Goal: Communication & Community: Answer question/provide support

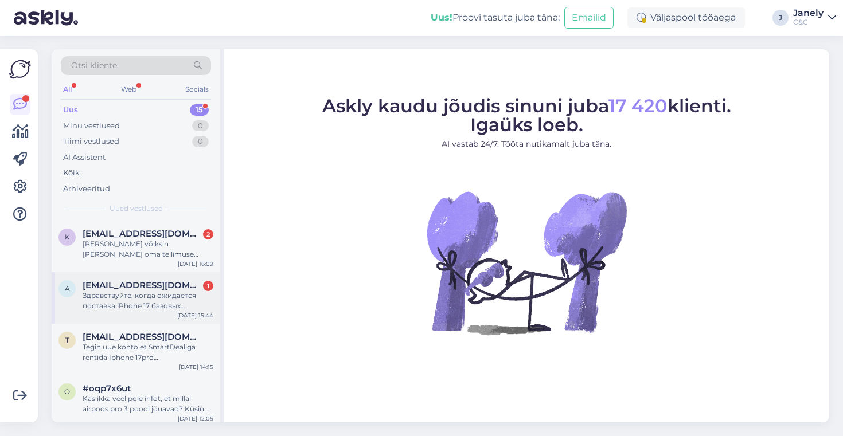
click at [154, 303] on div "Здравствуйте, когда ожидается поставка iPhone 17 базовых моделей в магазин iDea…" at bounding box center [148, 301] width 131 height 21
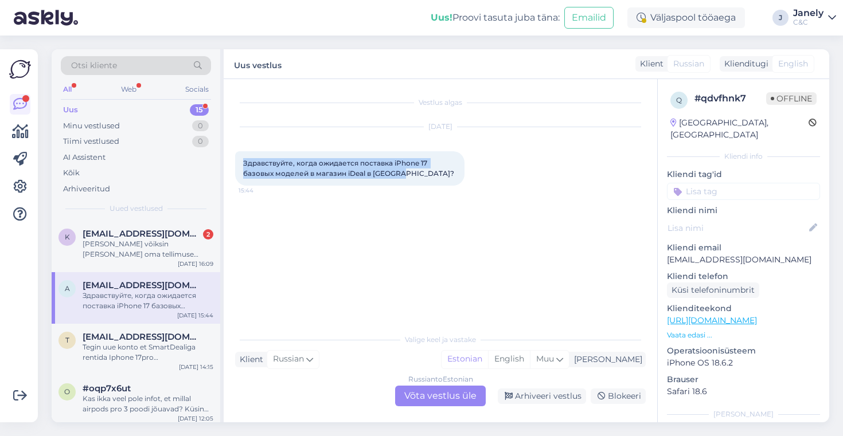
drag, startPoint x: 240, startPoint y: 161, endPoint x: 486, endPoint y: 179, distance: 246.6
click at [486, 179] on div "[DATE] Здравствуйте, когда ожидается поставка iPhone 17 базовых моделей в магаз…" at bounding box center [440, 157] width 411 height 84
copy span "Здравствуйте, когда ожидается поставка iPhone 17 базовых моделей в магазин iDea…"
click at [431, 399] on div "Russian to Estonian Võta vestlus üle" at bounding box center [440, 396] width 91 height 21
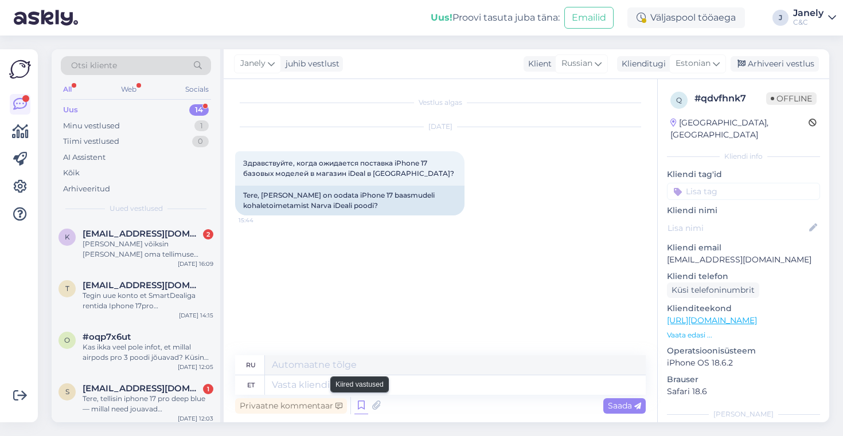
click at [365, 412] on icon at bounding box center [361, 405] width 14 height 17
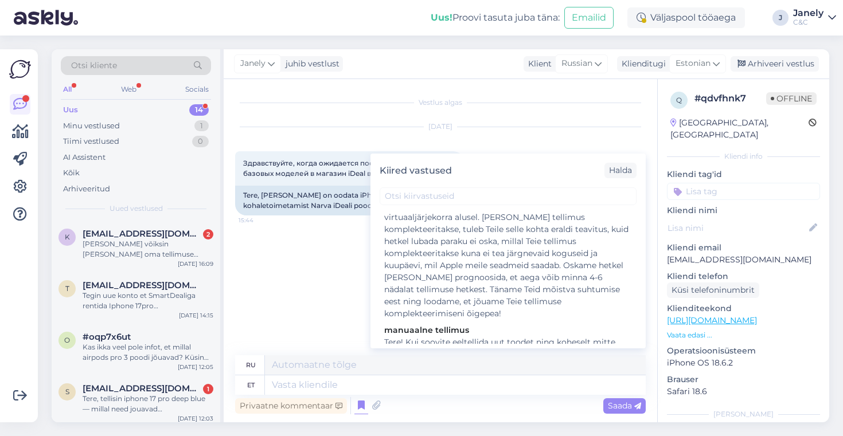
scroll to position [311, 0]
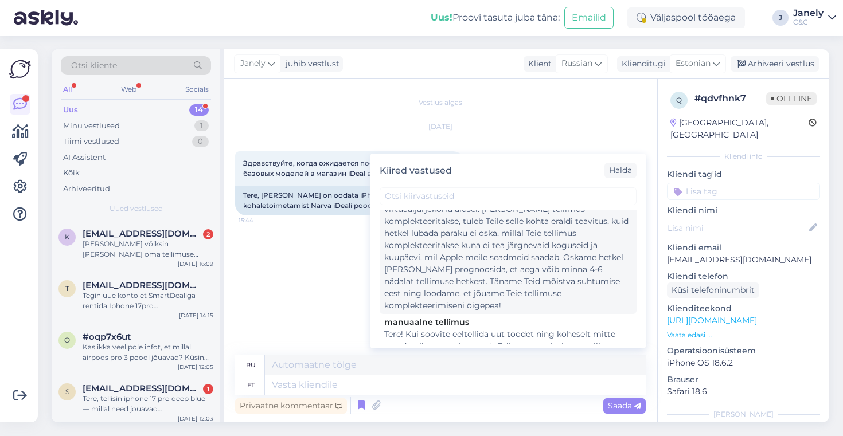
click at [470, 281] on div "Tere! Esimesed partiid seadmeid on meieni jõudnud, kuid partiid sisaldavad endi…" at bounding box center [508, 239] width 248 height 144
type textarea "Loremipsumdo! Sitame consec adipiscin eli seddoeius t inc, ut l etd magn aliqua…"
type textarea "Tere! Esimesed partiid seadmeid on meieni jõudnud, kuid partiid sisaldavad endi…"
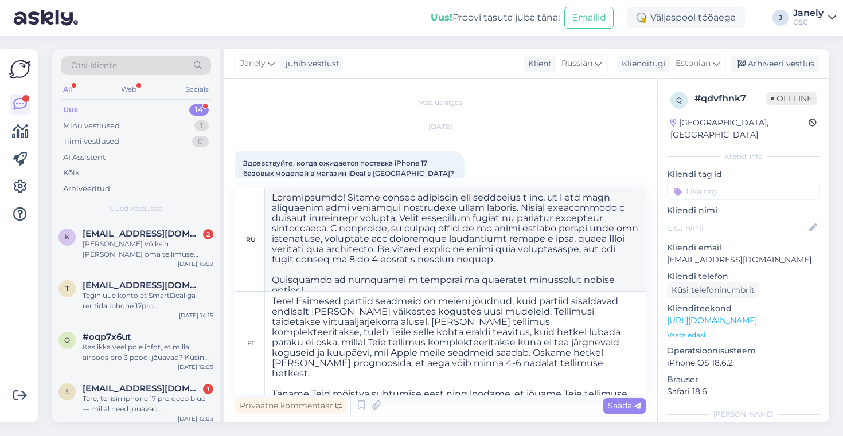
click at [631, 413] on div "Privaatne kommentaar Saada" at bounding box center [440, 406] width 411 height 22
click at [627, 408] on span "Saada" at bounding box center [624, 406] width 33 height 10
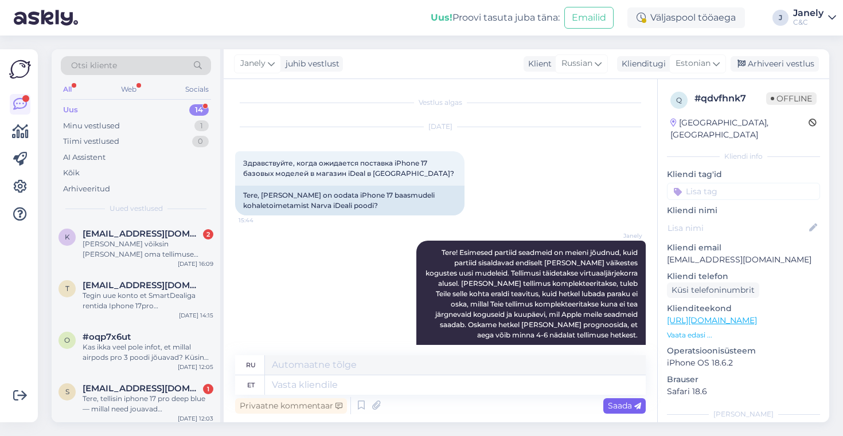
scroll to position [189, 0]
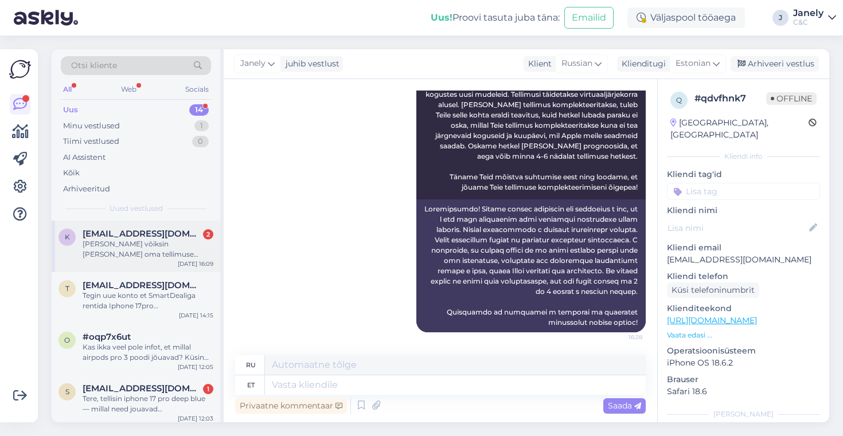
click at [179, 264] on div "K [EMAIL_ADDRESS][DOMAIN_NAME] 2 Millal võiksin [PERSON_NAME] oma tellimuse #40…" at bounding box center [136, 247] width 169 height 52
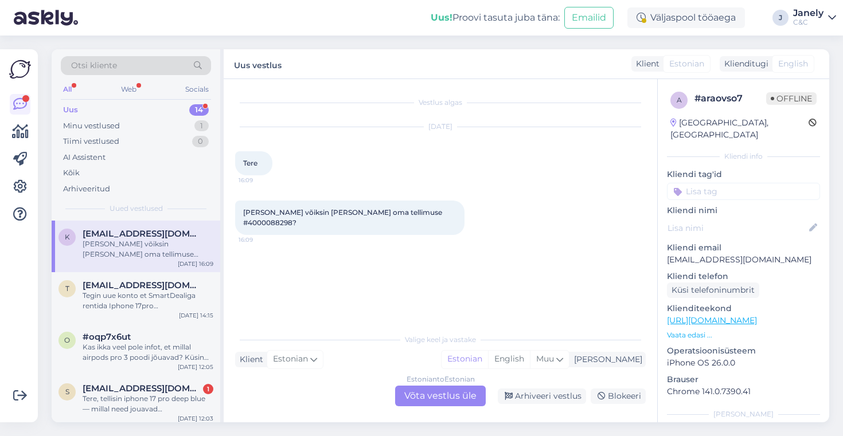
click at [412, 210] on span "[PERSON_NAME] võiksin [PERSON_NAME] oma tellimuse #4000088298?" at bounding box center [343, 217] width 201 height 19
copy span "4000088298"
click at [427, 396] on div "Estonian to Estonian Võta vestlus üle" at bounding box center [440, 396] width 91 height 21
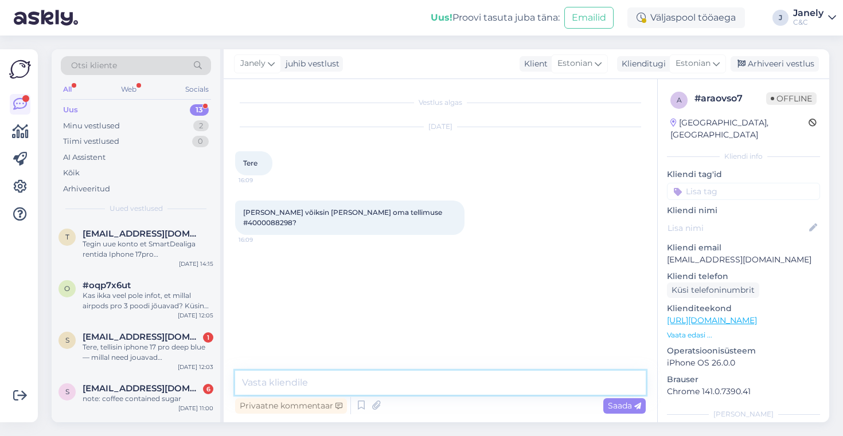
click at [391, 376] on textarea at bounding box center [440, 383] width 411 height 24
type textarea "Tere! Tarne on 4-6 nädalat tellimuse kuupäevast."
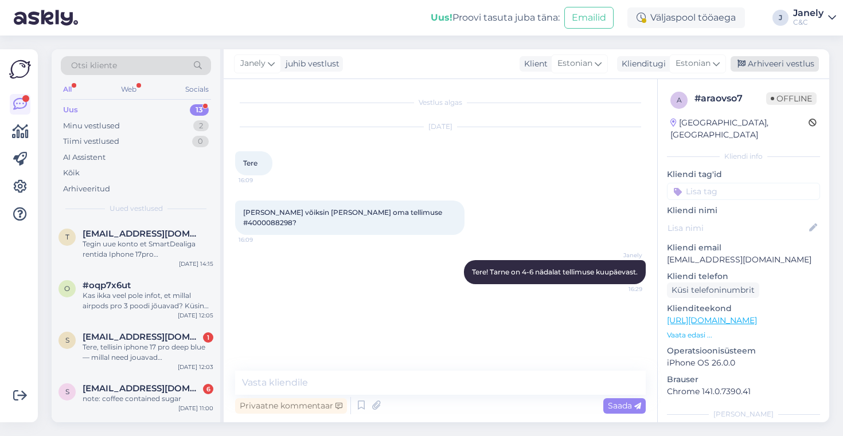
click at [768, 66] on div "Arhiveeri vestlus" at bounding box center [774, 63] width 88 height 15
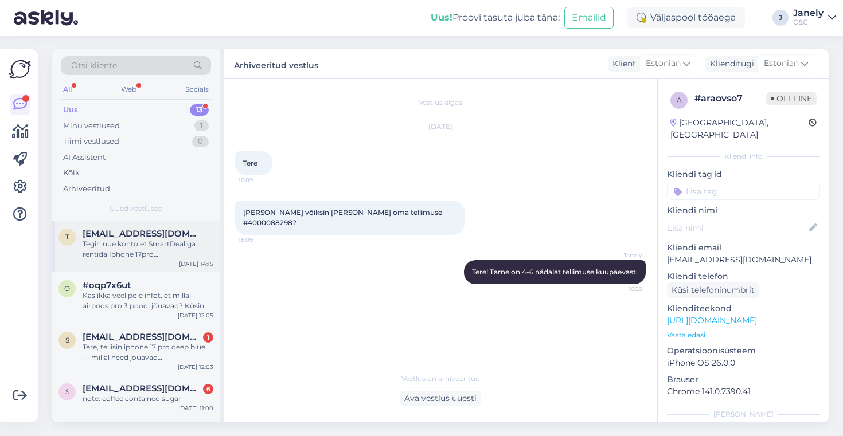
click at [195, 259] on div "Tegin uue konto et SmartDealiga rentida Iphone 17pro [PERSON_NAME] on 400008925…" at bounding box center [148, 249] width 131 height 21
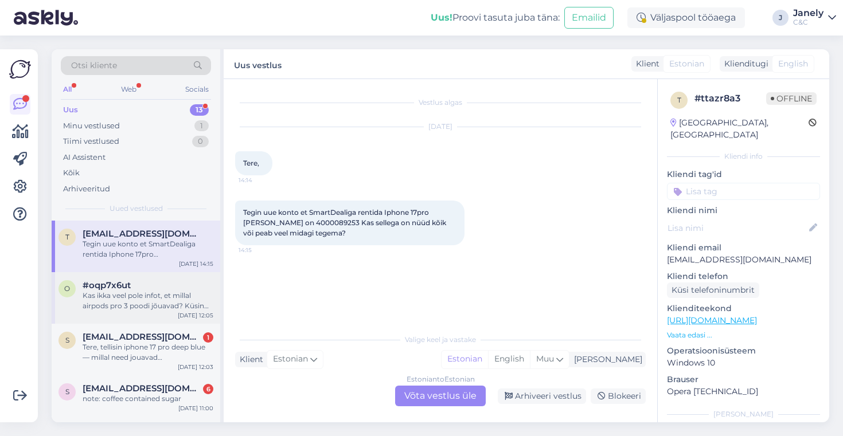
click at [187, 282] on div "#oqp7x6ut" at bounding box center [148, 285] width 131 height 10
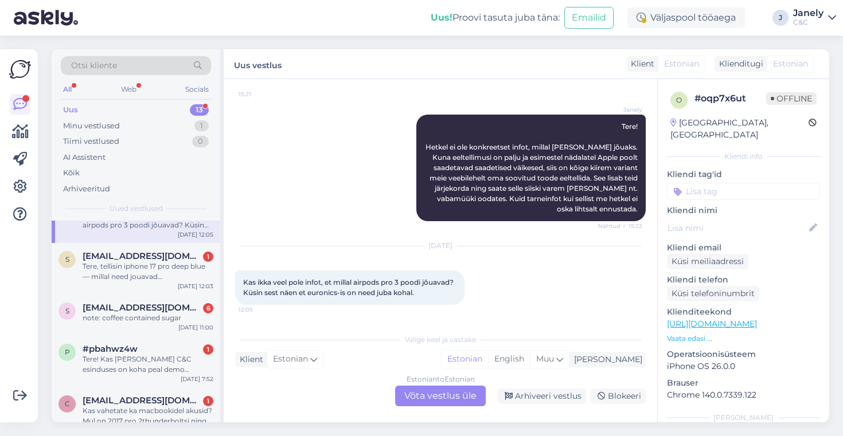
scroll to position [89, 0]
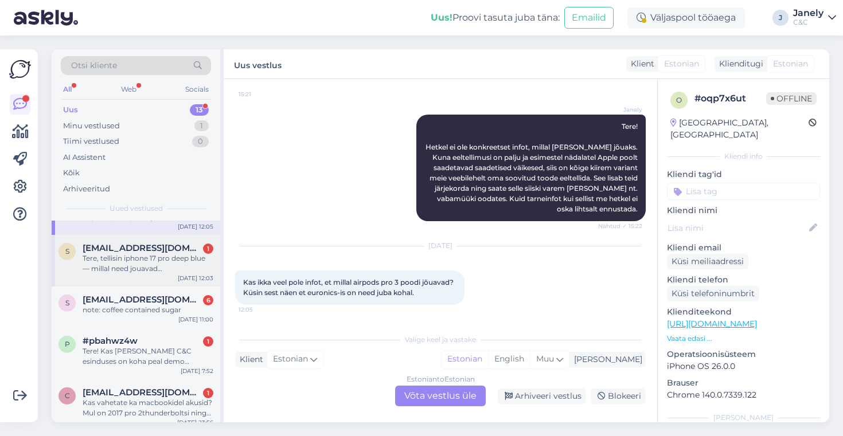
click at [171, 280] on div "s [EMAIL_ADDRESS][DOMAIN_NAME] 1 Tere, tellisin iphone 17 pro deep blue — milla…" at bounding box center [136, 261] width 169 height 52
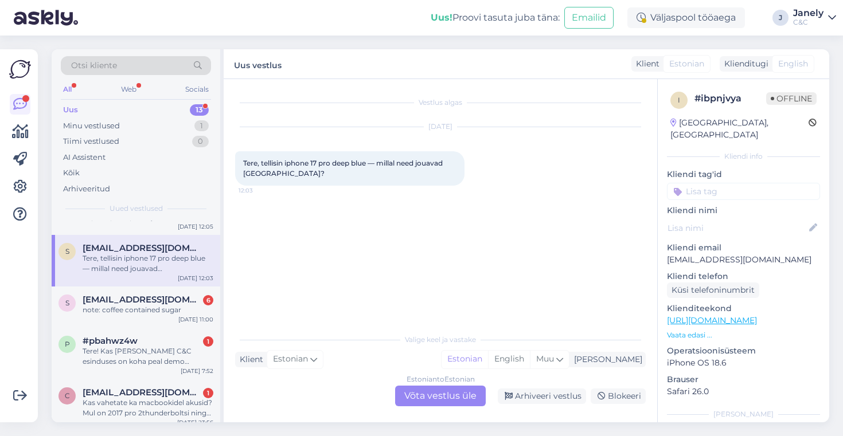
click at [423, 397] on div "Estonian to Estonian Võta vestlus üle" at bounding box center [440, 396] width 91 height 21
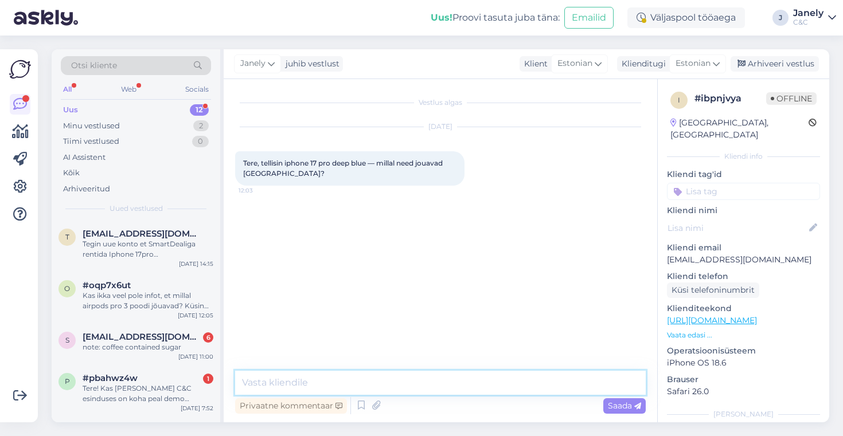
click at [363, 377] on textarea at bounding box center [440, 383] width 411 height 24
type textarea "Tere! Eeldatav tarneaeg on 4-6 nädalat."
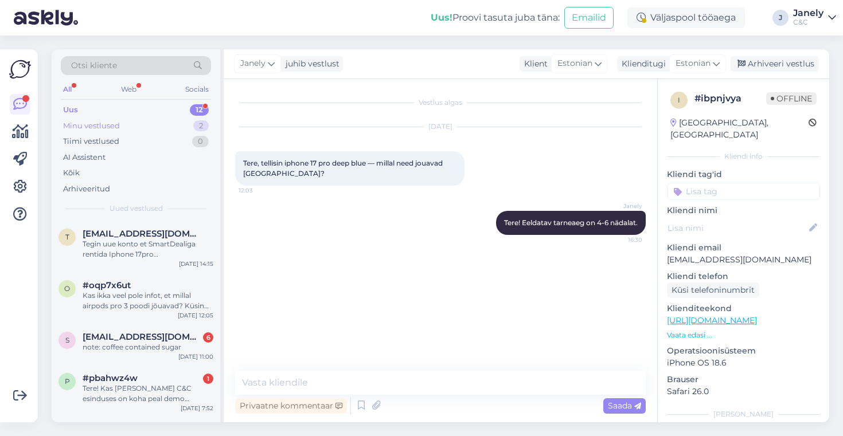
click at [180, 126] on div "Minu vestlused 2" at bounding box center [136, 126] width 150 height 16
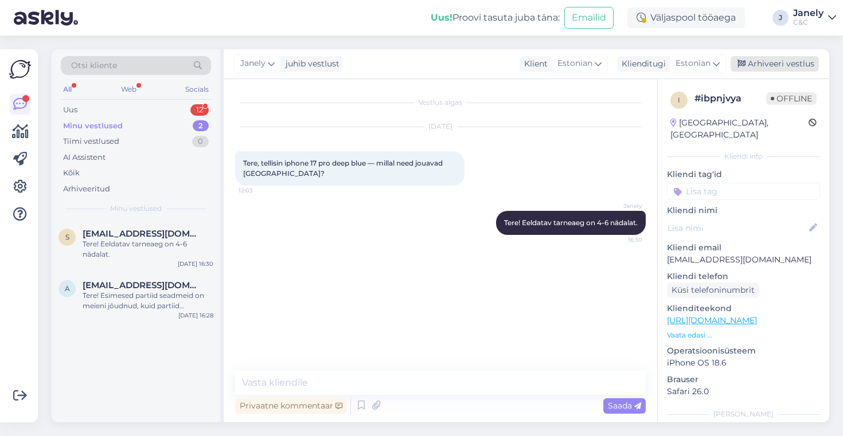
click at [781, 71] on div "Arhiveeri vestlus" at bounding box center [774, 63] width 88 height 15
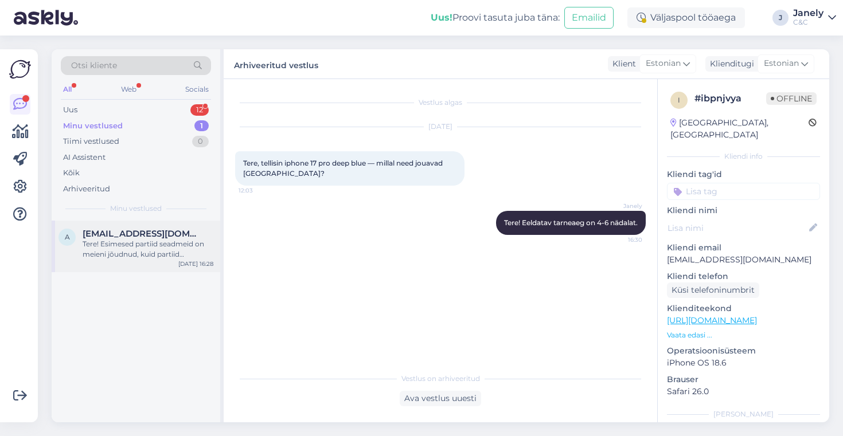
click at [133, 261] on div "a [EMAIL_ADDRESS][DOMAIN_NAME] Tere! Esimesed partiid seadmeid on meieni jõudnu…" at bounding box center [136, 247] width 169 height 52
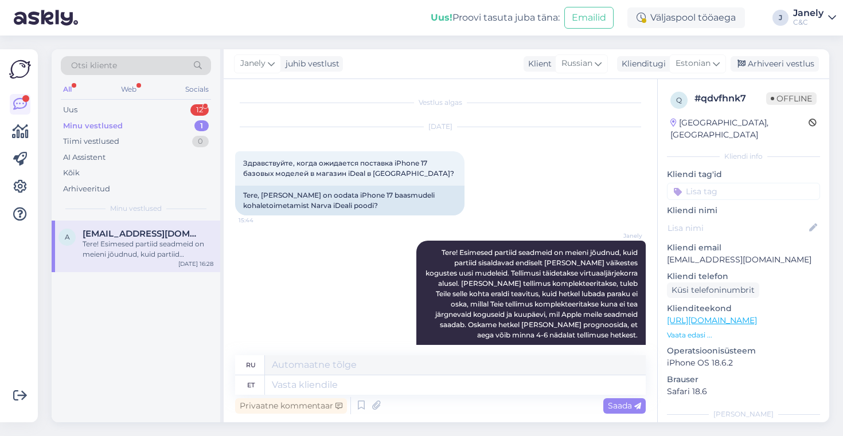
scroll to position [138, 0]
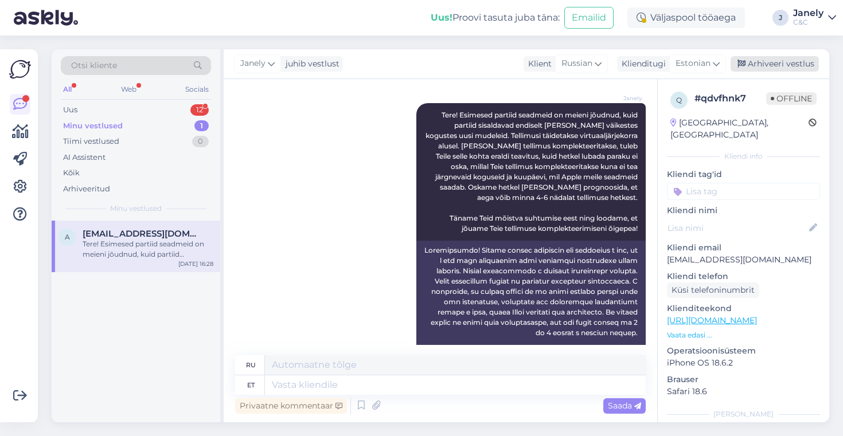
click at [791, 60] on div "Arhiveeri vestlus" at bounding box center [774, 63] width 88 height 15
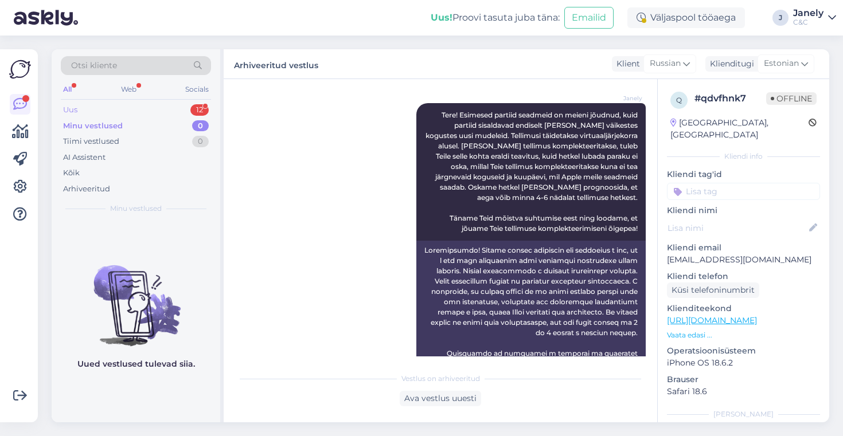
click at [143, 110] on div "Uus 12" at bounding box center [136, 110] width 150 height 16
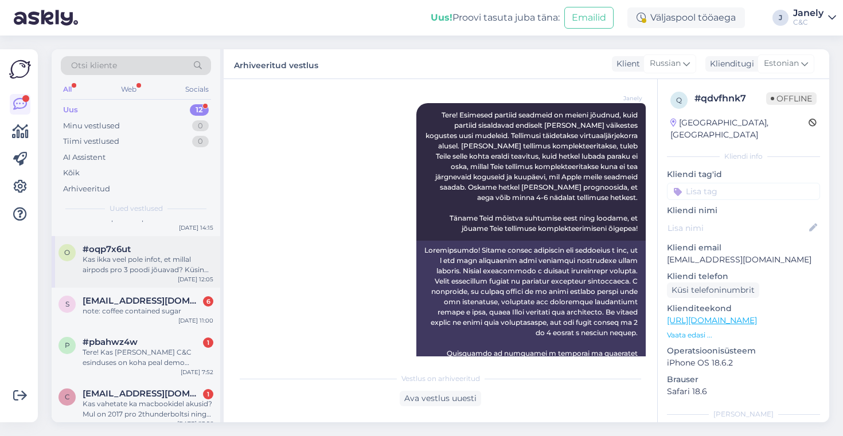
scroll to position [38, 0]
click at [176, 271] on div "Kas ikka veel pole infot, et millal airpods pro 3 poodi jõuavad? Küsin sest näe…" at bounding box center [148, 262] width 131 height 21
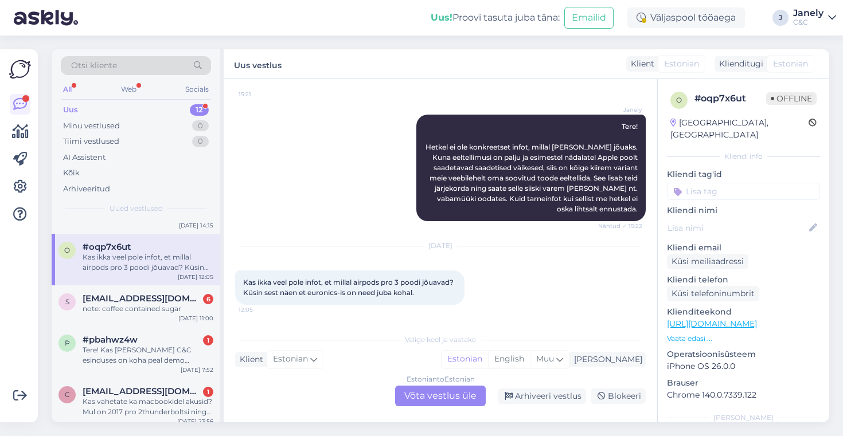
click at [424, 401] on div "Estonian to Estonian Võta vestlus üle" at bounding box center [440, 396] width 91 height 21
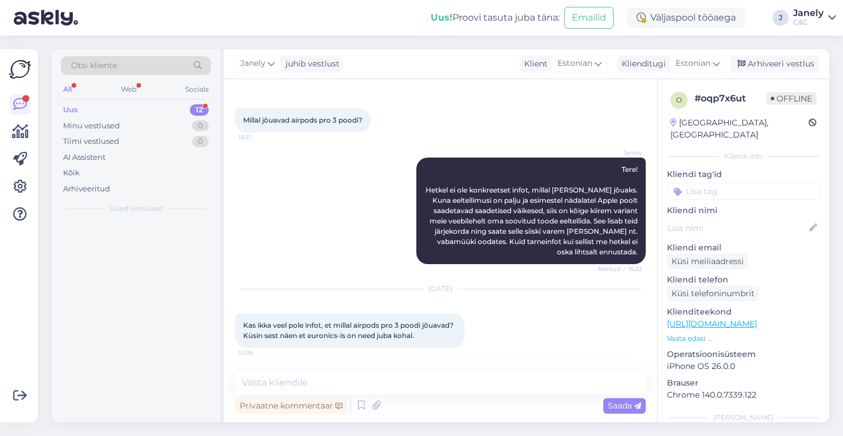
scroll to position [0, 0]
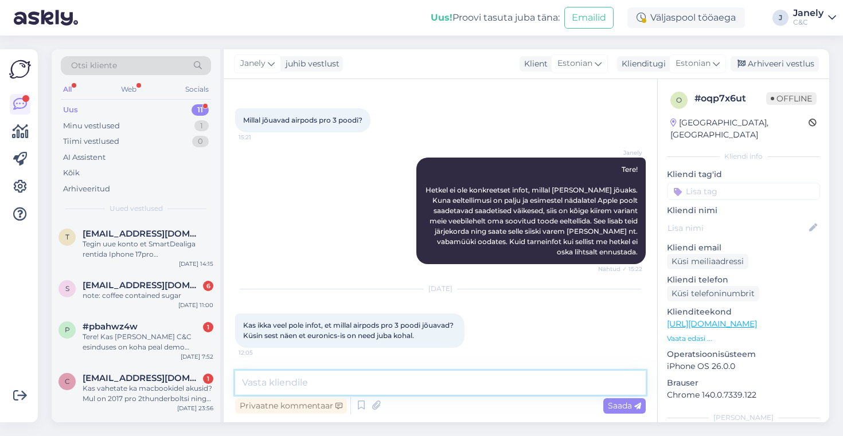
click at [347, 382] on textarea at bounding box center [440, 383] width 411 height 24
type textarea "Tere! Endiselt ei [PERSON_NAME] infot."
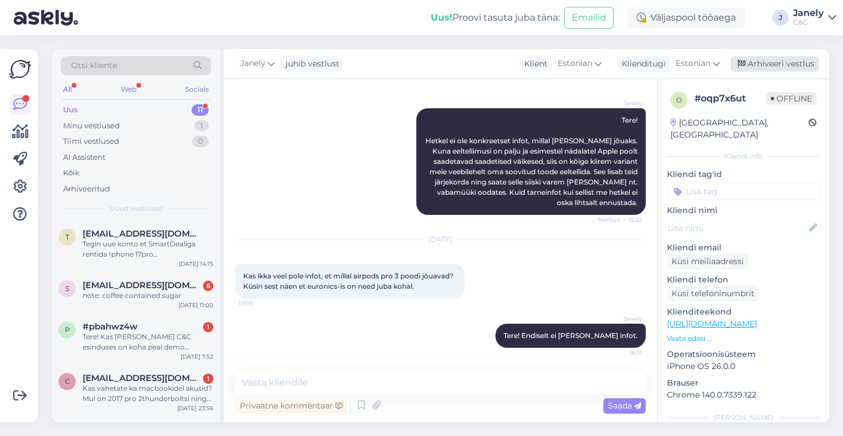
click at [777, 67] on div "Arhiveeri vestlus" at bounding box center [774, 63] width 88 height 15
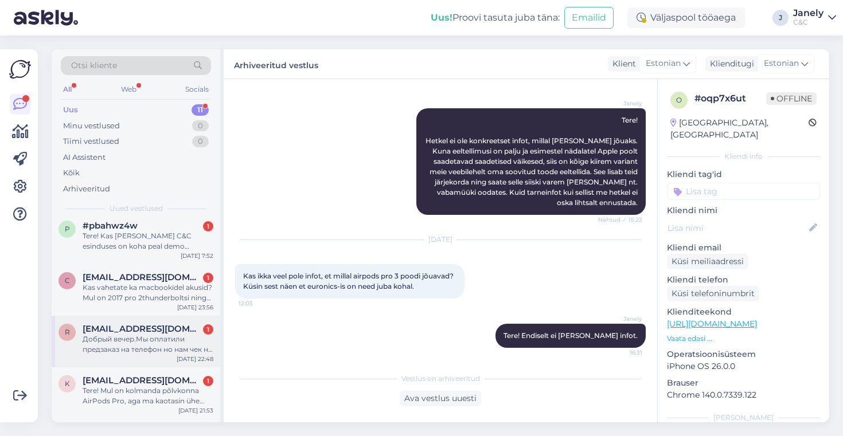
scroll to position [72, 0]
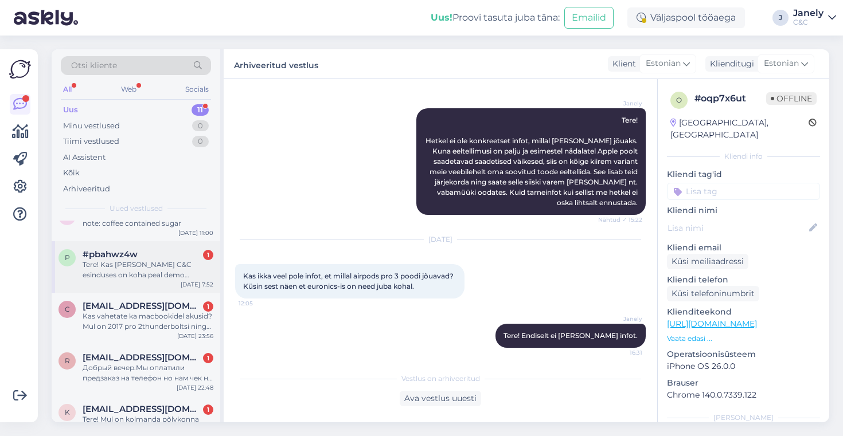
click at [185, 283] on div "[DATE] 7:52" at bounding box center [197, 284] width 33 height 9
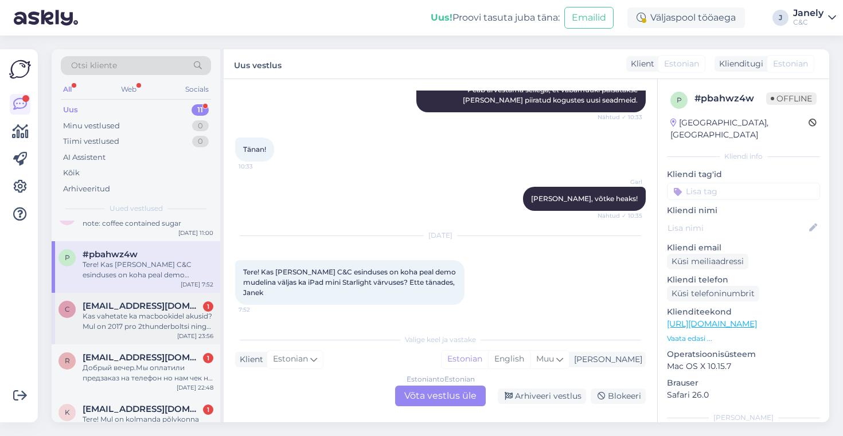
scroll to position [0, 0]
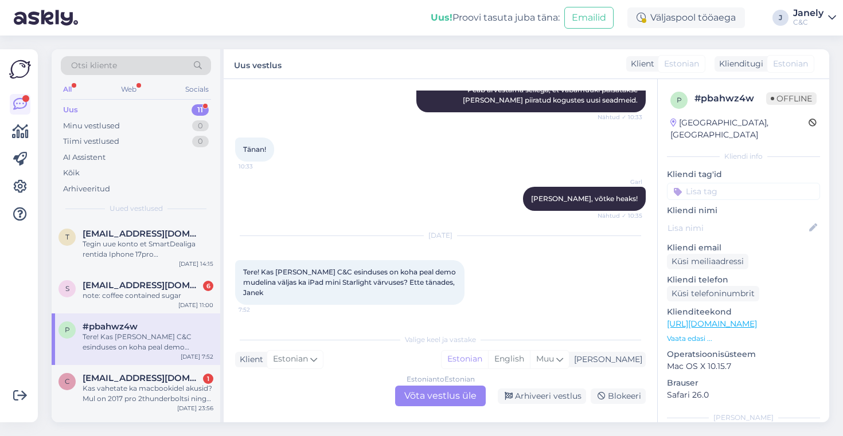
click at [135, 33] on div "Uus! Proovi tasuta [PERSON_NAME]: Emailid Väljaspool tööaega J Janely C&C" at bounding box center [421, 18] width 843 height 36
